Goal: Answer question/provide support: Share knowledge or assist other users

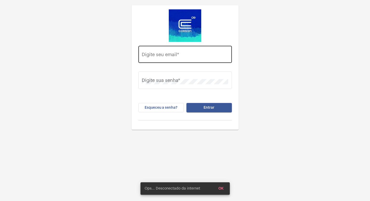
click at [167, 48] on div "Digite seu email *" at bounding box center [185, 53] width 87 height 18
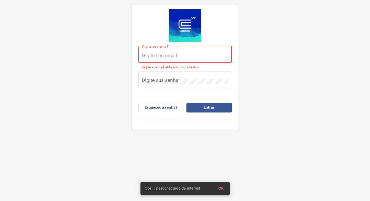
click at [145, 56] on input "Digite seu email *" at bounding box center [185, 55] width 87 height 5
paste input "[EMAIL_ADDRESS][PERSON_NAME][DOMAIN_NAME]"
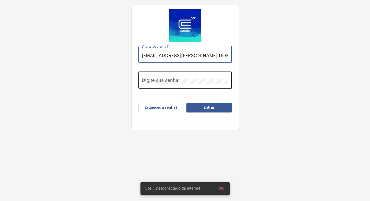
type input "[EMAIL_ADDRESS][PERSON_NAME][DOMAIN_NAME]"
click at [156, 77] on div "Digite sua senha *" at bounding box center [185, 79] width 87 height 18
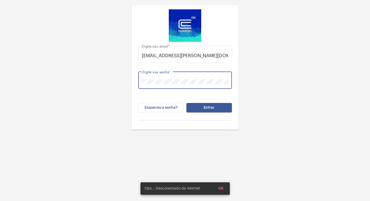
click at [187, 103] on button "Entrar" at bounding box center [209, 107] width 45 height 9
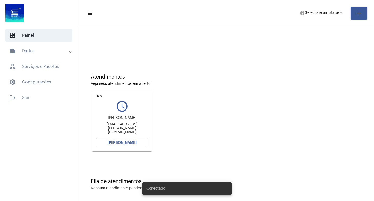
scroll to position [2, 0]
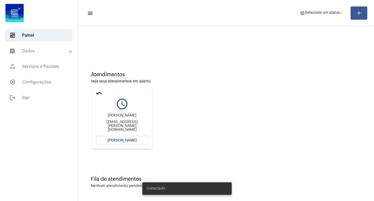
click at [139, 139] on button "[PERSON_NAME]" at bounding box center [122, 140] width 52 height 9
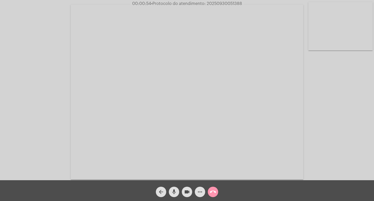
click at [201, 187] on span "more_horiz" at bounding box center [200, 192] width 6 height 10
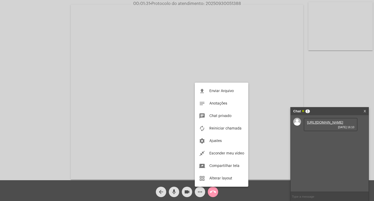
click at [144, 54] on div at bounding box center [187, 100] width 374 height 201
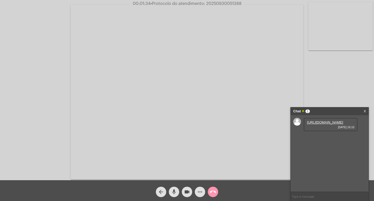
click at [317, 124] on link "[URL][DOMAIN_NAME]" at bounding box center [325, 122] width 36 height 4
click at [201, 190] on mat-icon "more_horiz" at bounding box center [200, 192] width 6 height 6
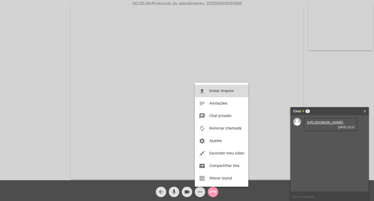
click at [207, 89] on button "file_upload Enviar Arquivo" at bounding box center [222, 91] width 54 height 12
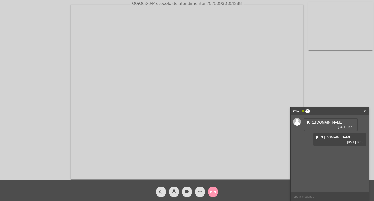
click at [222, 4] on span "• Protocolo do atendimento: 20250930051388" at bounding box center [196, 4] width 91 height 4
copy span "20250930051388"
click at [312, 197] on input "text" at bounding box center [330, 196] width 78 height 9
paste input "20250930051388"
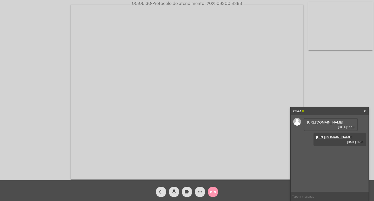
type input "20250930051388"
click at [320, 109] on div "Chat" at bounding box center [324, 111] width 62 height 8
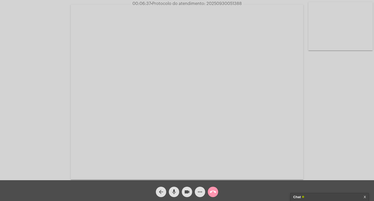
click at [188, 193] on mat-icon "videocam" at bounding box center [187, 192] width 6 height 6
click at [171, 191] on mat-icon "mic" at bounding box center [174, 192] width 6 height 6
click at [215, 191] on mat-icon "call_end" at bounding box center [213, 192] width 6 height 6
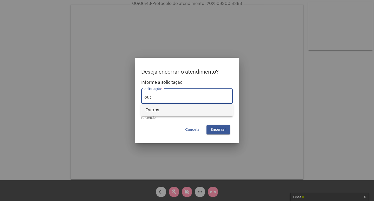
click at [181, 112] on span "Outros" at bounding box center [186, 110] width 83 height 12
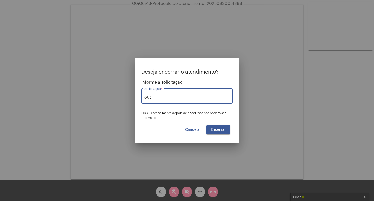
type input "Outros"
click at [214, 130] on span "Encerrar" at bounding box center [218, 130] width 15 height 4
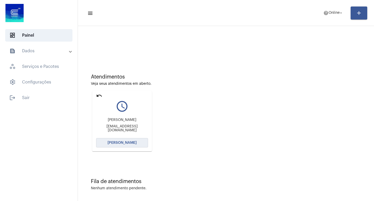
click at [118, 141] on span "[PERSON_NAME]" at bounding box center [122, 143] width 29 height 4
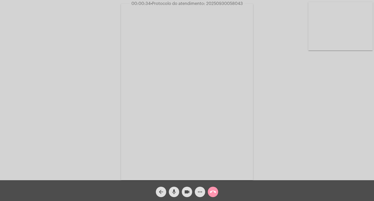
click at [200, 189] on mat-icon "more_horiz" at bounding box center [200, 192] width 6 height 6
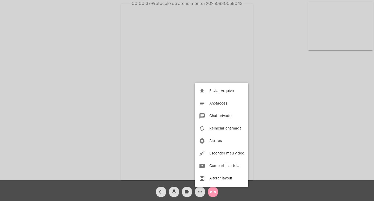
click at [177, 83] on div at bounding box center [187, 100] width 374 height 201
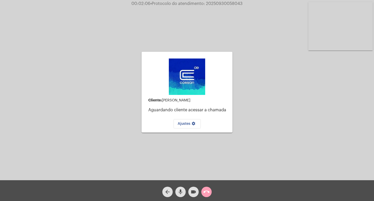
click at [209, 188] on span "call_end" at bounding box center [206, 192] width 6 height 10
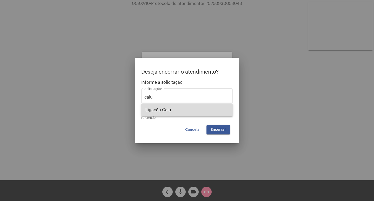
click at [186, 111] on span "Ligação Caiu" at bounding box center [186, 110] width 83 height 12
type input "Ligação Caiu"
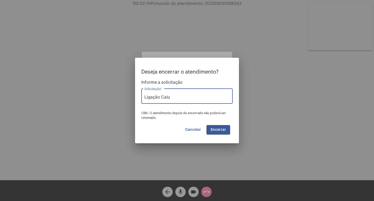
click at [217, 129] on span "Encerrar" at bounding box center [218, 130] width 15 height 4
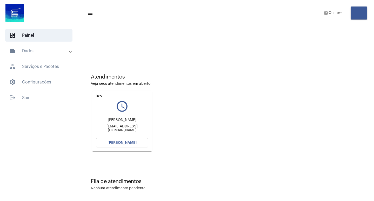
click at [143, 142] on button "[PERSON_NAME]" at bounding box center [122, 142] width 52 height 9
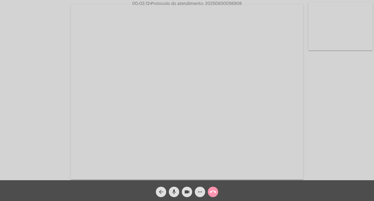
click at [201, 190] on mat-icon "more_horiz" at bounding box center [200, 192] width 6 height 6
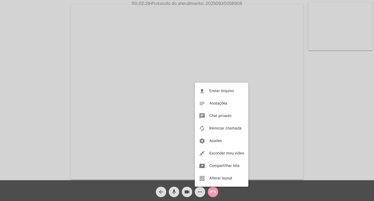
click at [59, 61] on div at bounding box center [187, 100] width 374 height 201
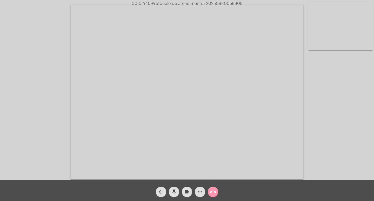
click at [188, 187] on span "videocam" at bounding box center [187, 192] width 6 height 10
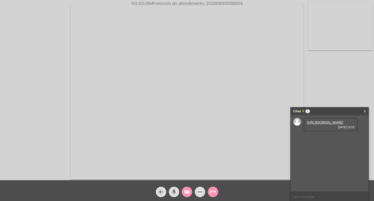
click at [187, 193] on mat-icon "videocam_off" at bounding box center [187, 192] width 6 height 6
click at [187, 192] on mat-icon "videocam" at bounding box center [187, 192] width 6 height 6
click at [313, 124] on link "[URL][DOMAIN_NAME]" at bounding box center [325, 122] width 36 height 4
click at [187, 191] on mat-icon "videocam_off" at bounding box center [187, 192] width 6 height 6
click at [188, 187] on span "videocam" at bounding box center [187, 192] width 6 height 10
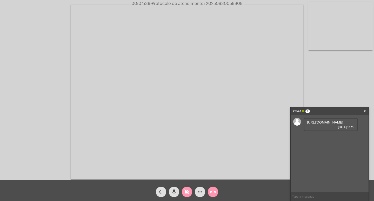
click at [316, 119] on div "[URL][DOMAIN_NAME] [DATE] 16:29" at bounding box center [331, 125] width 54 height 14
click at [316, 121] on link "[URL][DOMAIN_NAME]" at bounding box center [325, 122] width 36 height 4
click at [190, 189] on mat-icon "videocam_off" at bounding box center [187, 192] width 6 height 6
click at [328, 139] on link "[URL][DOMAIN_NAME]" at bounding box center [325, 137] width 36 height 4
click at [201, 190] on mat-icon "more_horiz" at bounding box center [200, 192] width 6 height 6
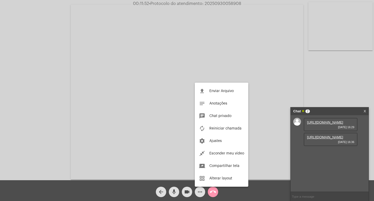
click at [201, 190] on div at bounding box center [187, 100] width 374 height 201
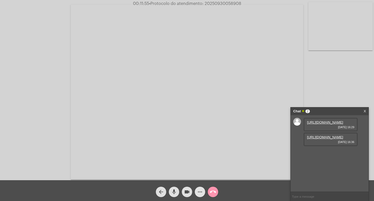
click at [201, 190] on mat-icon "more_horiz" at bounding box center [200, 192] width 6 height 6
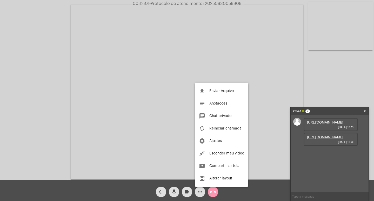
click at [46, 119] on div at bounding box center [187, 100] width 374 height 201
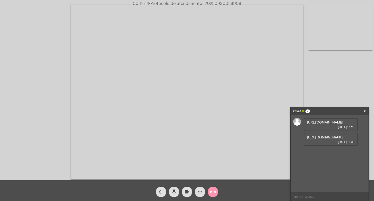
click at [199, 190] on mat-icon "more_horiz" at bounding box center [200, 192] width 6 height 6
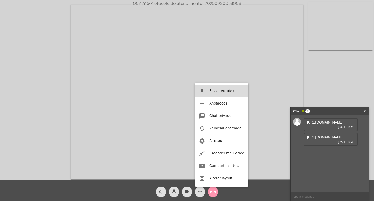
click at [210, 92] on span "Enviar Arquivo" at bounding box center [221, 91] width 24 height 4
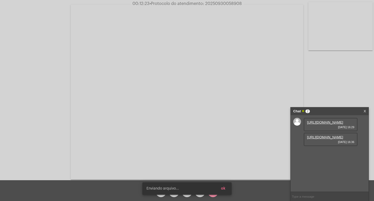
scroll to position [4, 0]
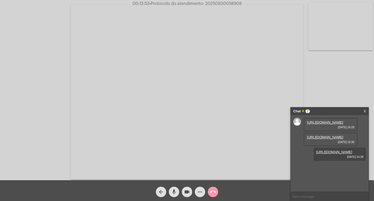
click at [226, 2] on span "• Protocolo do atendimento: 20250930058908" at bounding box center [196, 4] width 92 height 4
copy span "20250930058908"
click at [308, 196] on input "text" at bounding box center [330, 196] width 78 height 9
click at [300, 193] on input "text" at bounding box center [330, 196] width 78 height 9
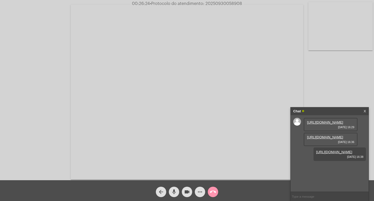
click at [232, 2] on span "• Protocolo do atendimento: 20250930058908" at bounding box center [196, 4] width 92 height 4
copy span "20250930058908"
click at [317, 193] on input "text" at bounding box center [330, 196] width 78 height 9
paste input "20250930058908"
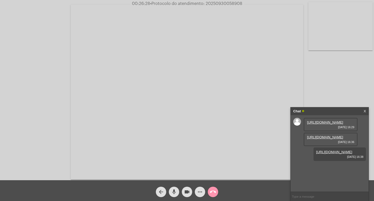
type input "20250930058908"
click at [334, 109] on div "Chat" at bounding box center [324, 111] width 62 height 8
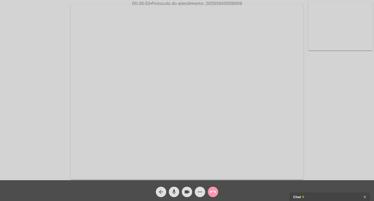
click at [187, 187] on span "videocam" at bounding box center [187, 192] width 6 height 10
click at [175, 192] on mat-icon "mic" at bounding box center [174, 192] width 6 height 6
click at [215, 196] on span "call_end" at bounding box center [213, 192] width 6 height 10
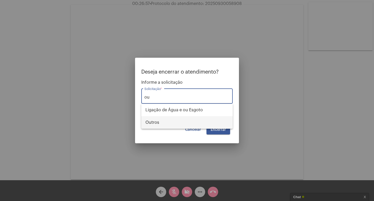
click at [210, 120] on span "Outros" at bounding box center [186, 122] width 83 height 12
type input "Outros"
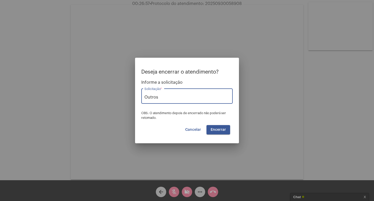
click at [219, 127] on button "Encerrar" at bounding box center [219, 129] width 24 height 9
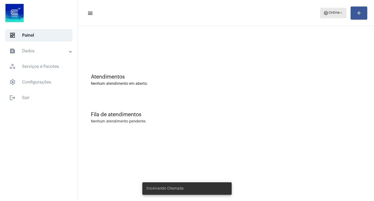
click at [329, 8] on button "help Online arrow_drop_down" at bounding box center [333, 13] width 26 height 10
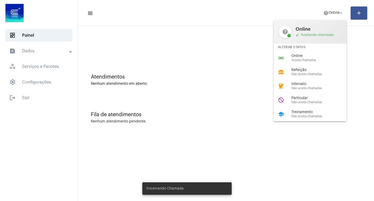
click at [295, 107] on div "help Online call_received Aceitando chamadas Alterar Status online_prediction O…" at bounding box center [310, 70] width 73 height 101
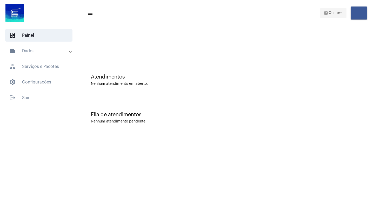
click at [340, 11] on mat-icon "arrow_drop_down" at bounding box center [341, 13] width 5 height 5
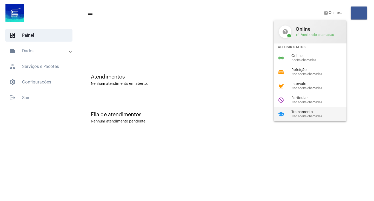
click at [301, 109] on div "school Treinamento Não aceita chamadas" at bounding box center [314, 114] width 81 height 14
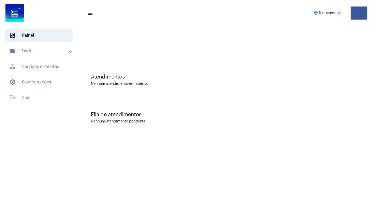
click at [33, 48] on mat-expansion-panel-header "text_snippet_outlined Dados" at bounding box center [40, 51] width 75 height 12
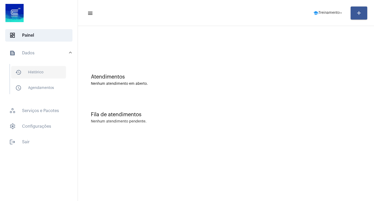
click at [52, 73] on span "history_outlined Histórico" at bounding box center [38, 72] width 55 height 12
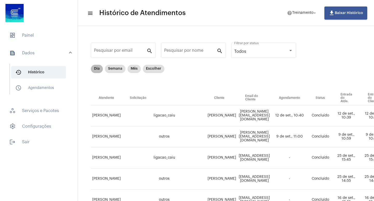
click at [100, 68] on mat-chip "Dia" at bounding box center [97, 69] width 12 height 8
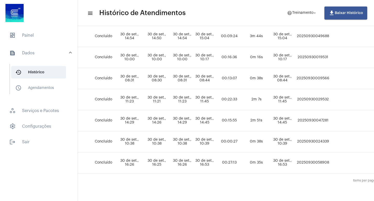
scroll to position [251, 188]
click at [330, 161] on td "20250930058908" at bounding box center [311, 162] width 35 height 21
copy td "20250930058908"
click at [68, 36] on span "dashboard Painel" at bounding box center [38, 35] width 67 height 12
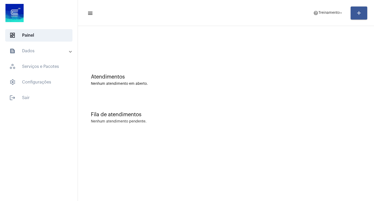
click at [319, 6] on mat-toolbar-row "menu help Treinamento arrow_drop_down add" at bounding box center [226, 13] width 296 height 17
click at [325, 17] on span "help Treinamento arrow_drop_down" at bounding box center [328, 12] width 30 height 9
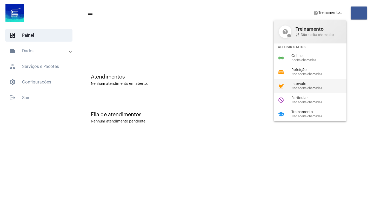
click at [329, 89] on span "Não aceita chamadas" at bounding box center [320, 88] width 59 height 3
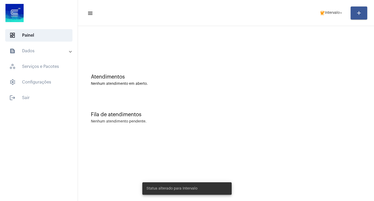
click at [321, 3] on mat-toolbar "menu coffee Intervalo arrow_drop_down add" at bounding box center [226, 13] width 296 height 26
click at [326, 17] on span "coffee Intervalo arrow_drop_down" at bounding box center [332, 12] width 24 height 9
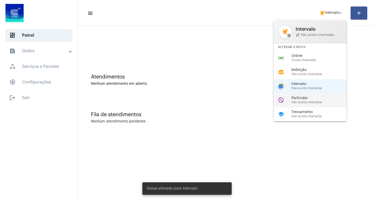
click at [324, 100] on span "Particular" at bounding box center [320, 98] width 59 height 4
